Goal: Information Seeking & Learning: Learn about a topic

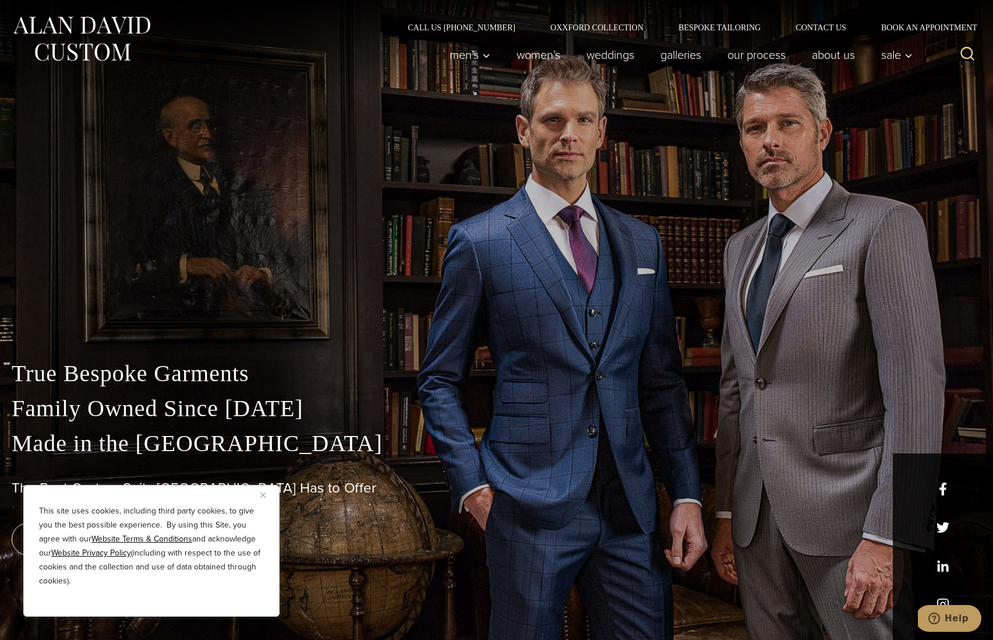
click at [264, 493] on img "Close" at bounding box center [262, 494] width 5 height 5
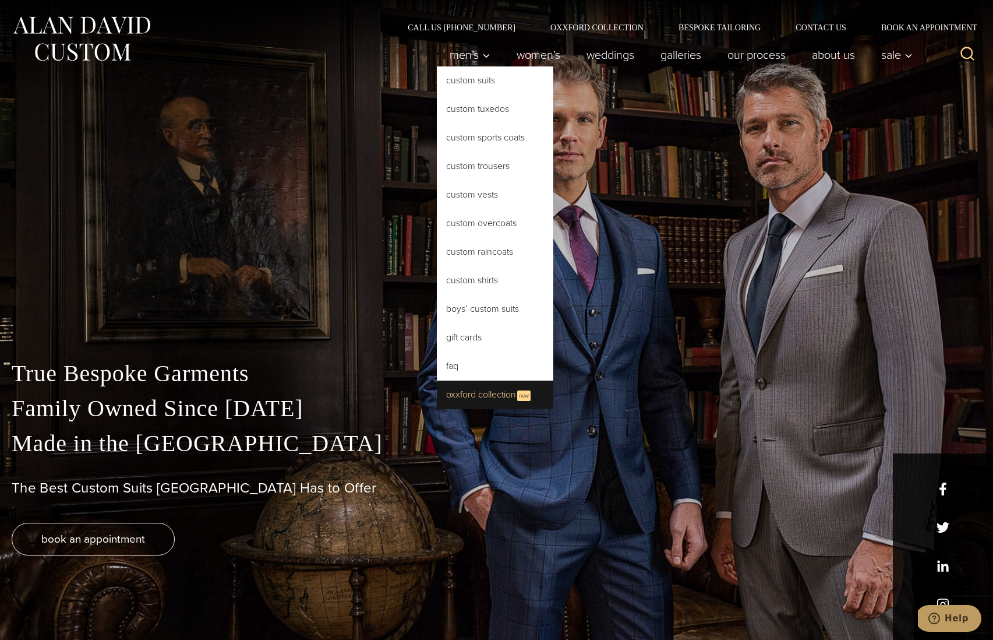
click at [464, 394] on link "Oxxford Collection New" at bounding box center [495, 394] width 117 height 29
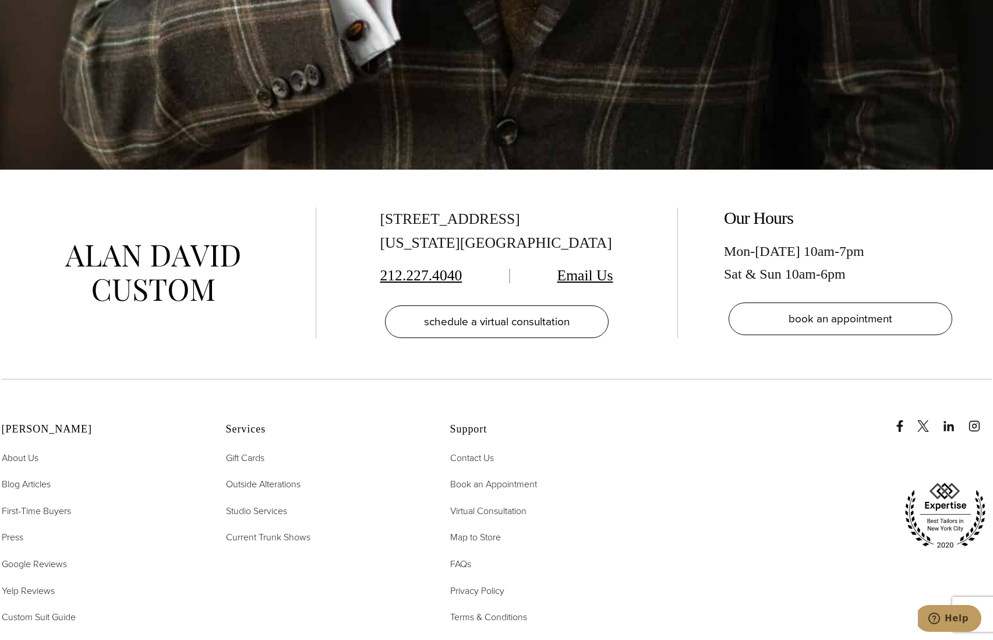
scroll to position [4876, 0]
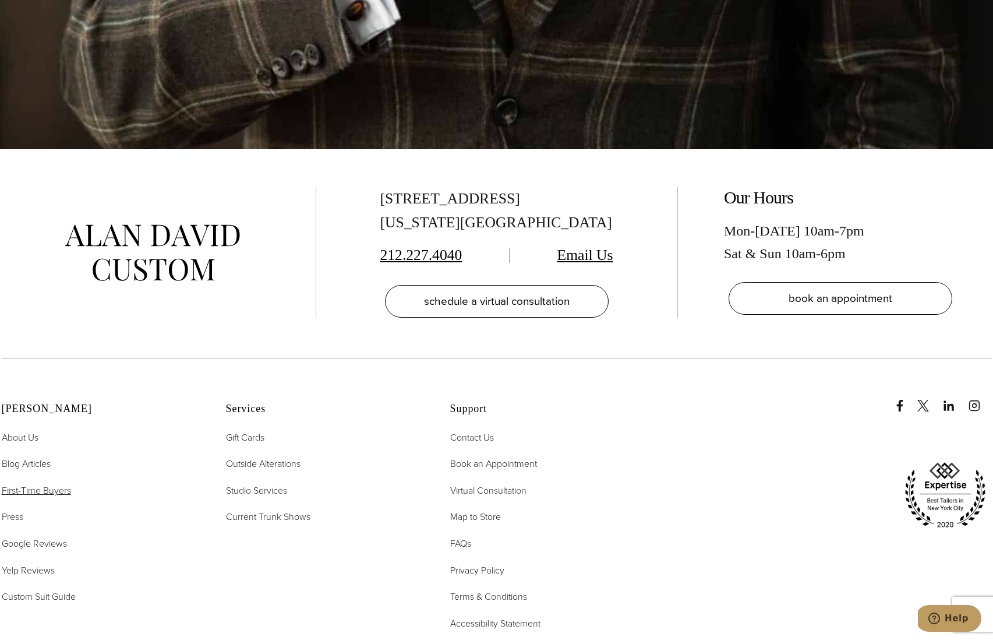
click at [47, 483] on span "First-Time Buyers" at bounding box center [36, 489] width 69 height 13
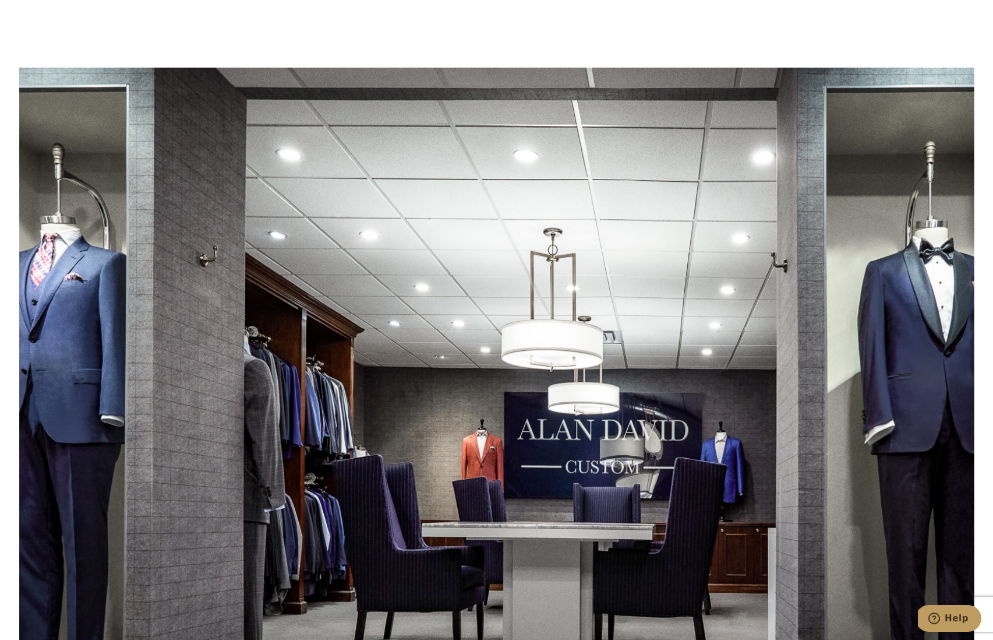
scroll to position [2334, 0]
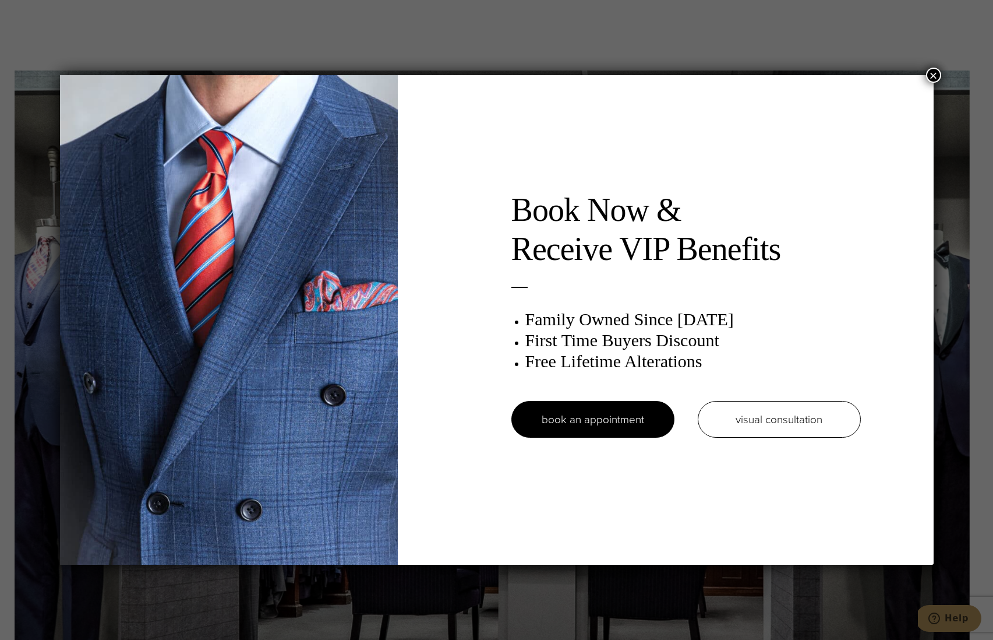
click at [933, 77] on button "×" at bounding box center [933, 75] width 15 height 15
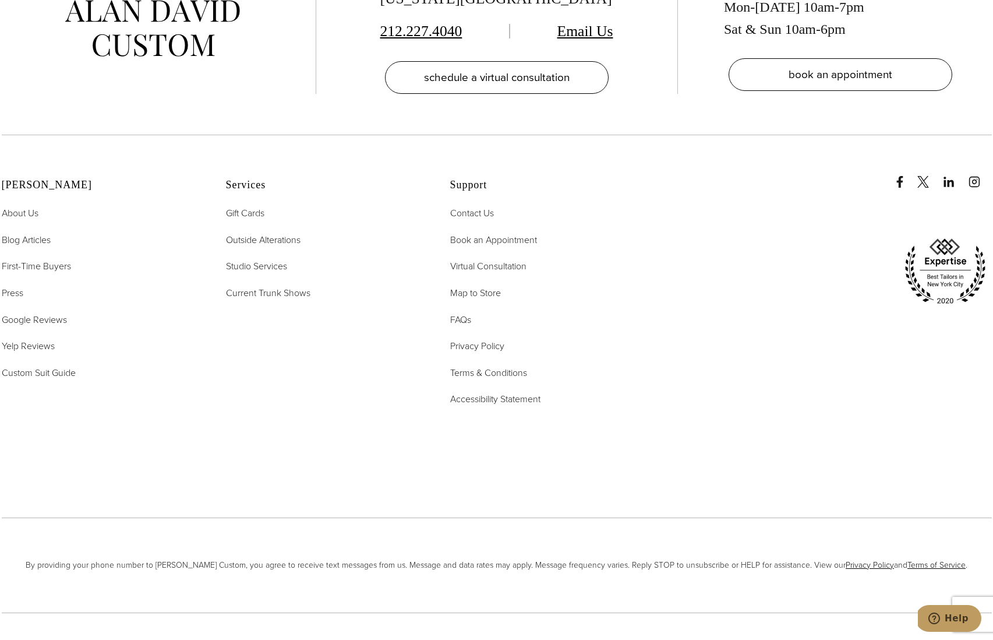
scroll to position [7918, 0]
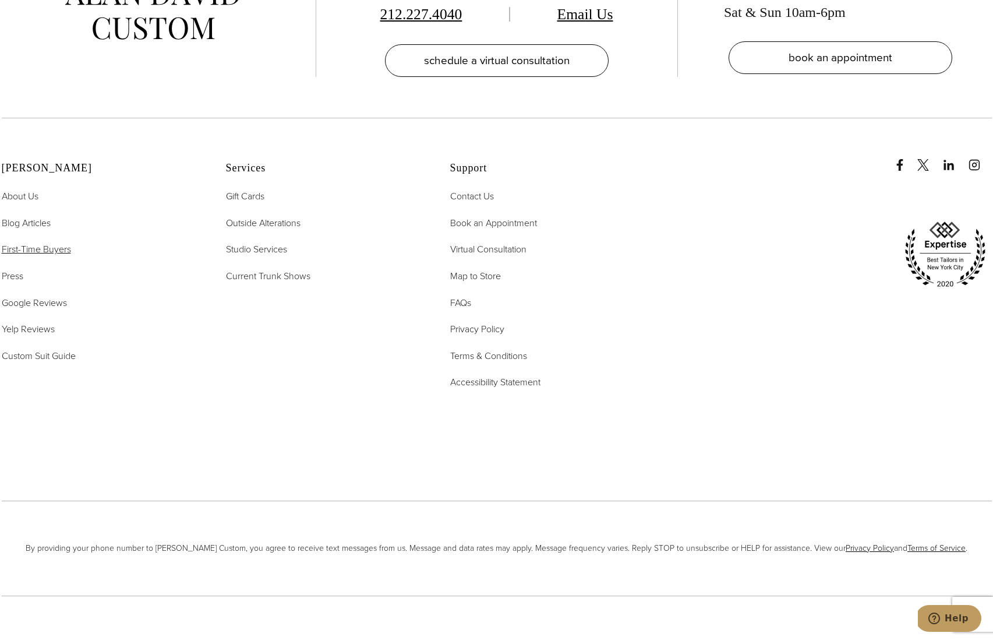
click at [45, 242] on span "First-Time Buyers" at bounding box center [36, 248] width 69 height 13
